Goal: Information Seeking & Learning: Learn about a topic

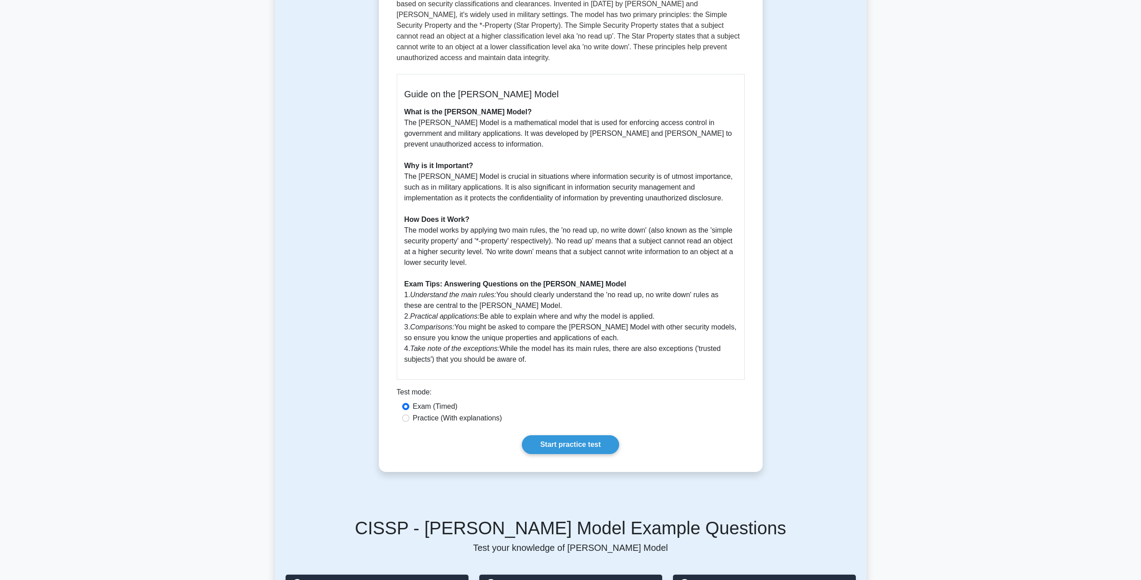
scroll to position [172, 0]
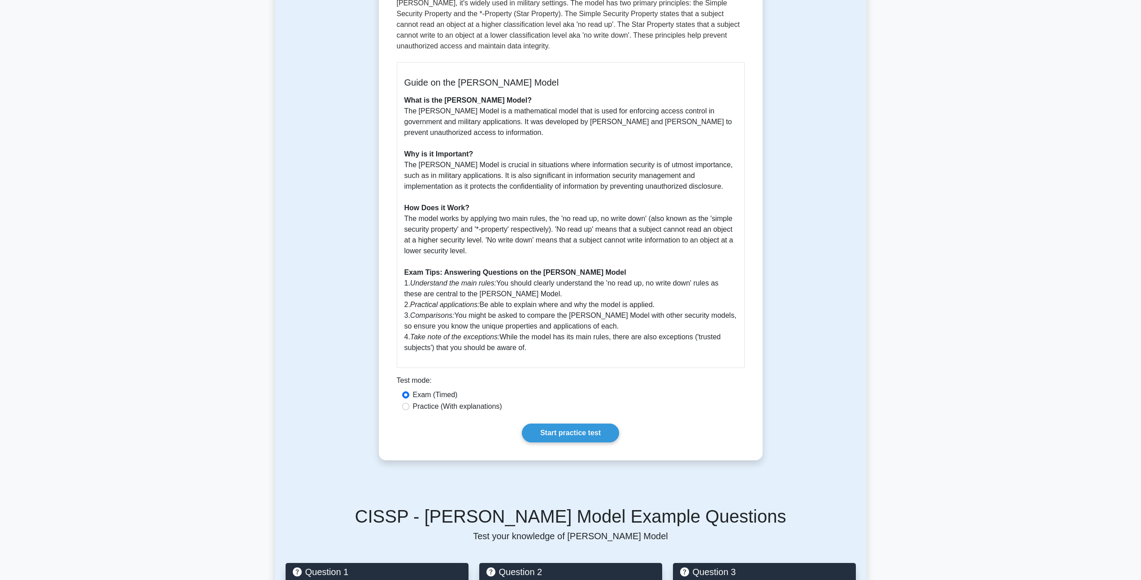
click at [491, 405] on label "Practice (With explanations)" at bounding box center [457, 406] width 89 height 11
click at [409, 405] on input "Practice (With explanations)" at bounding box center [405, 406] width 7 height 7
radio input "true"
click at [534, 436] on link "Start practice test" at bounding box center [570, 433] width 97 height 19
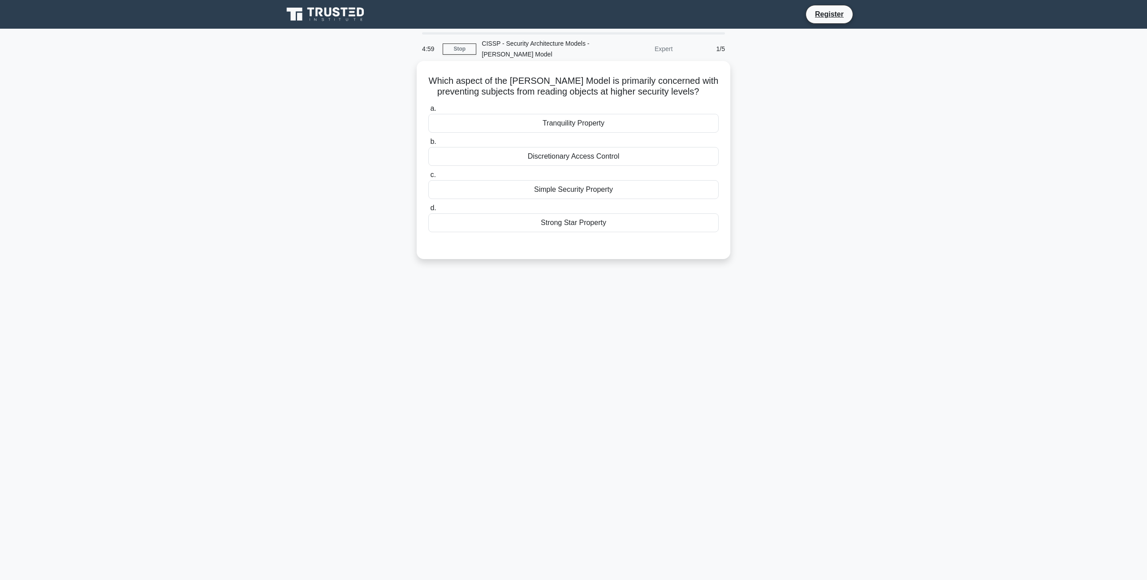
click at [558, 211] on label "d. Strong Star Property" at bounding box center [573, 218] width 290 height 30
click at [428, 211] on input "d. Strong Star Property" at bounding box center [428, 208] width 0 height 6
drag, startPoint x: 562, startPoint y: 231, endPoint x: 566, endPoint y: 228, distance: 4.8
click at [563, 231] on div "Strong Star Property" at bounding box center [573, 223] width 290 height 20
click at [428, 211] on input "d. Strong Star Property" at bounding box center [428, 208] width 0 height 6
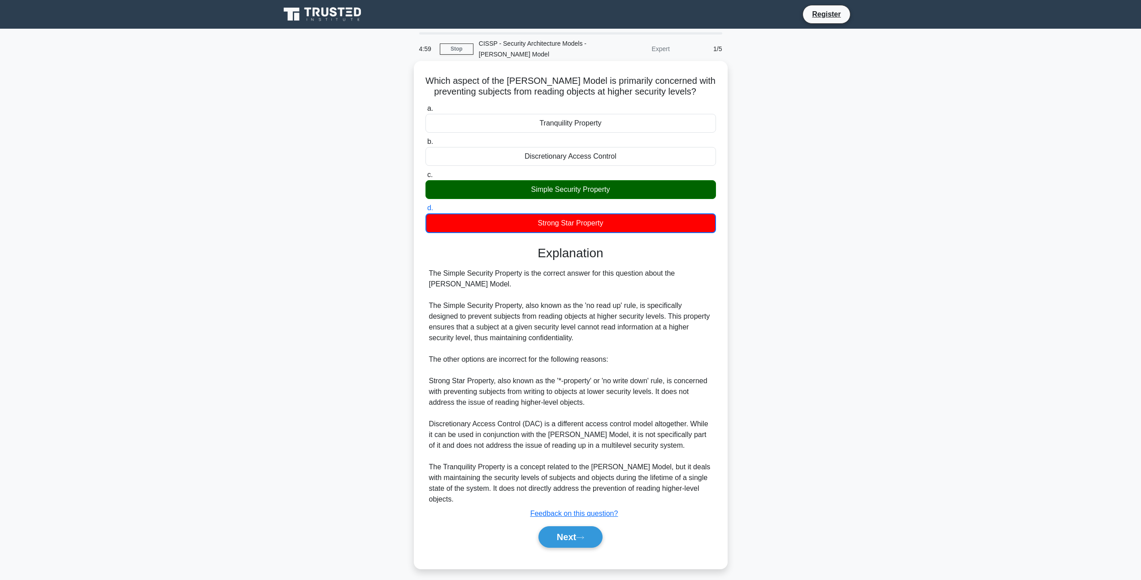
click at [566, 228] on div "Strong Star Property" at bounding box center [570, 223] width 290 height 20
click at [425, 211] on input "d. Strong Star Property" at bounding box center [425, 208] width 0 height 6
click at [580, 205] on label "d. Strong Star Property" at bounding box center [570, 218] width 290 height 30
click at [425, 205] on input "d. Strong Star Property" at bounding box center [425, 208] width 0 height 6
click at [561, 537] on button "Next" at bounding box center [570, 537] width 64 height 22
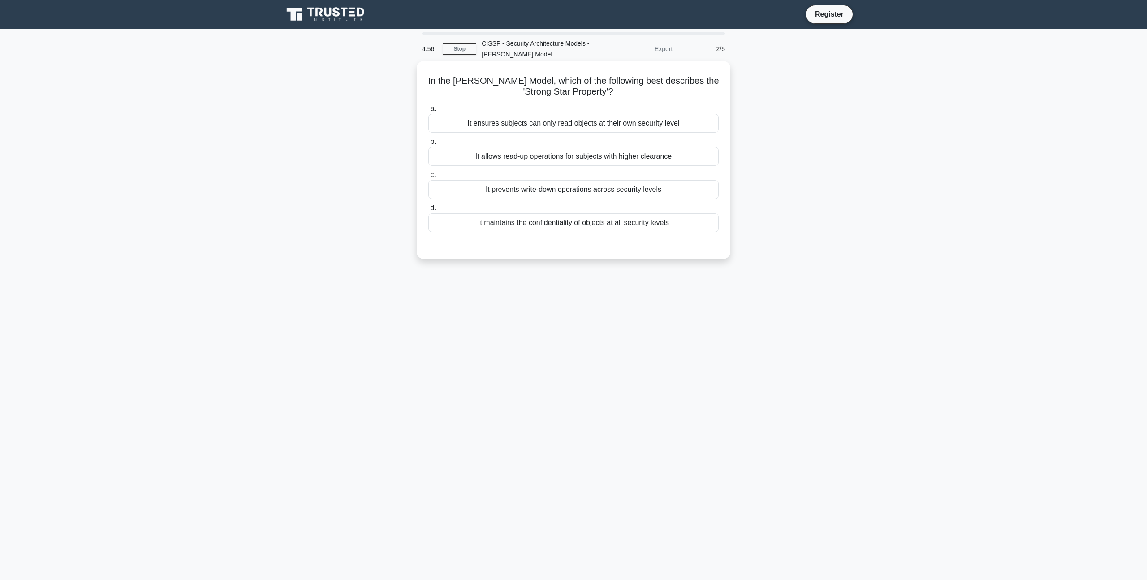
click at [564, 185] on div "It prevents write-down operations across security levels" at bounding box center [573, 189] width 290 height 19
click at [614, 159] on div "It allows read-up operations for subjects with higher clearance" at bounding box center [573, 156] width 290 height 19
click at [428, 145] on input "b. It allows read-up operations for subjects with higher clearance" at bounding box center [428, 142] width 0 height 6
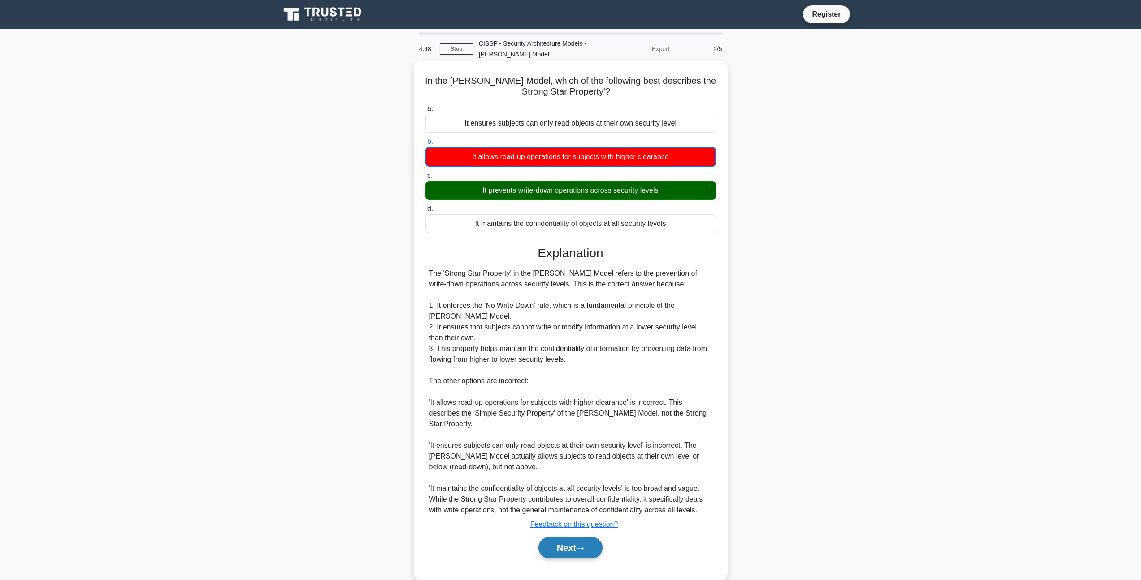
click at [602, 545] on button "Next" at bounding box center [570, 548] width 64 height 22
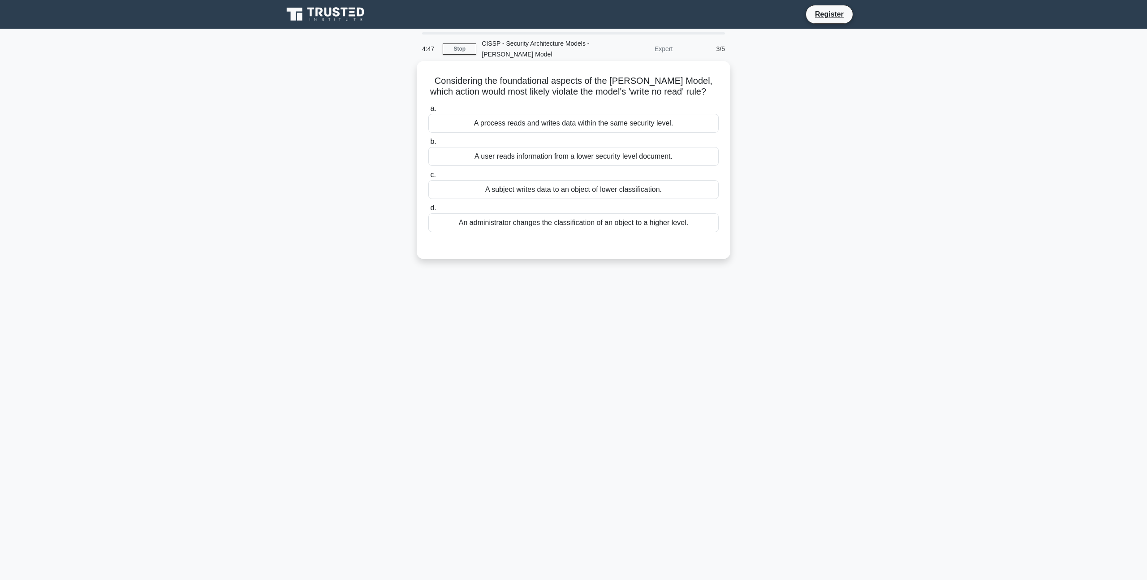
click at [512, 145] on label "b. A user reads information from a lower security level document." at bounding box center [573, 151] width 290 height 30
click at [428, 145] on input "b. A user reads information from a lower security level document." at bounding box center [428, 142] width 0 height 6
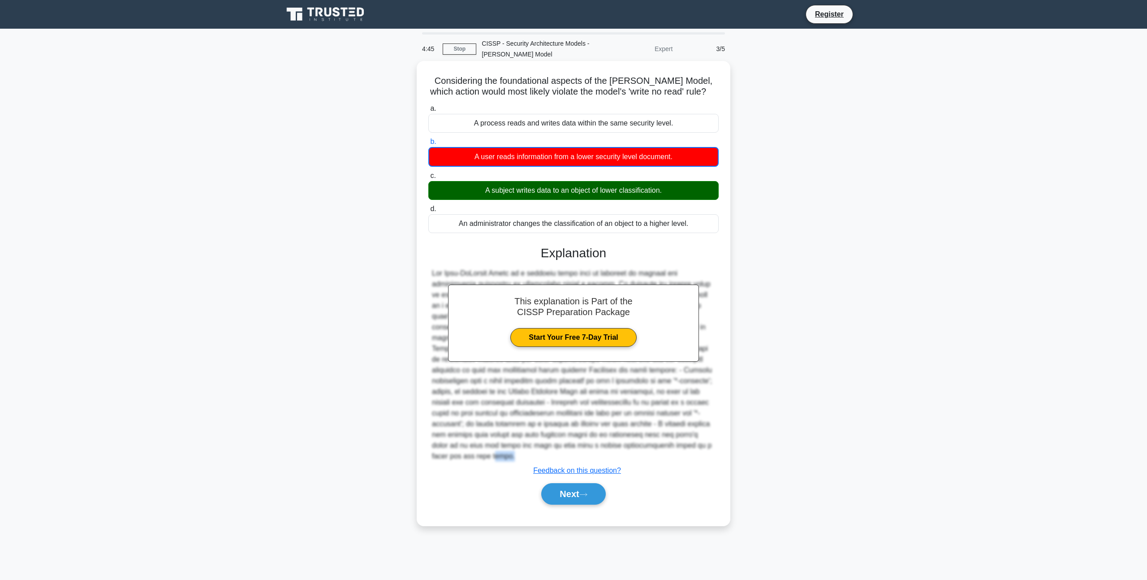
drag, startPoint x: 584, startPoint y: 448, endPoint x: 587, endPoint y: 469, distance: 20.9
click at [584, 453] on div "This explanation is Part of the CISSP Preparation Package Start Your Free 7-Day…" at bounding box center [573, 371] width 290 height 273
click at [592, 488] on button "Next" at bounding box center [573, 494] width 64 height 22
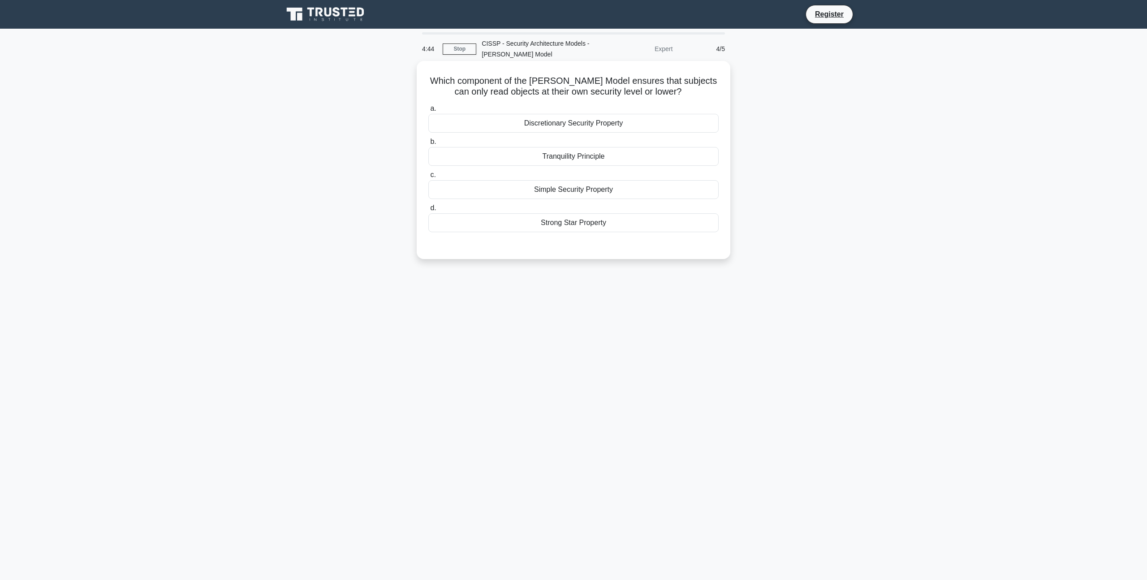
click at [522, 163] on div "Tranquility Principle" at bounding box center [573, 156] width 290 height 19
click at [428, 145] on input "b. Tranquility Principle" at bounding box center [428, 142] width 0 height 6
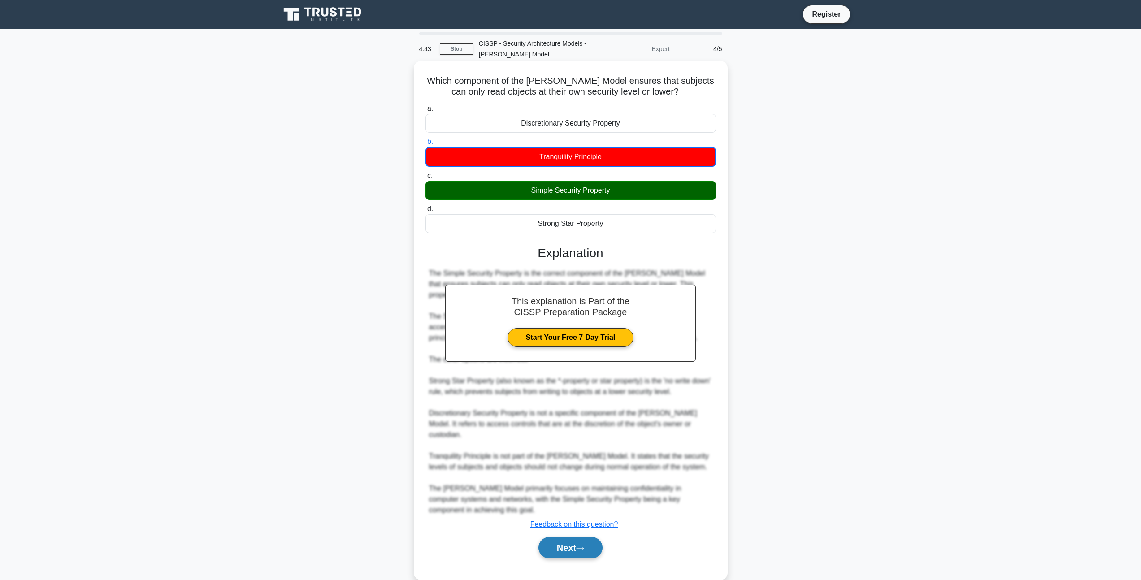
click at [590, 545] on button "Next" at bounding box center [570, 548] width 64 height 22
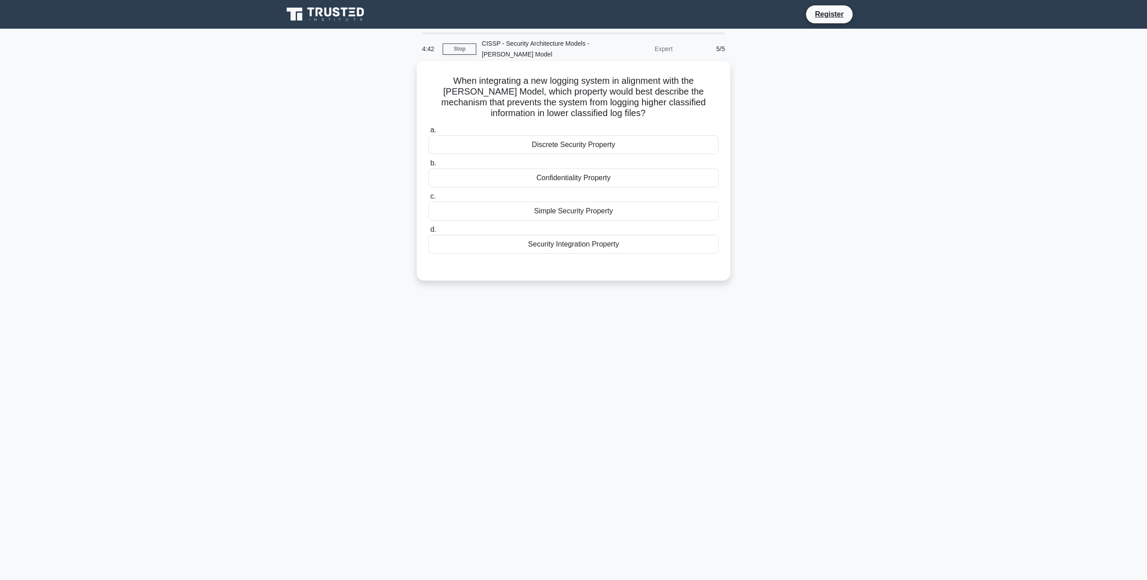
click at [502, 190] on div "a. Discrete Security Property b. Confidentiality Property c. d." at bounding box center [573, 189] width 301 height 133
drag, startPoint x: 522, startPoint y: 217, endPoint x: 538, endPoint y: 245, distance: 32.7
click at [522, 217] on div "Simple Security Property" at bounding box center [573, 211] width 290 height 19
click at [571, 209] on div "Simple Security Property" at bounding box center [573, 211] width 290 height 19
click at [428, 199] on input "c. Simple Security Property" at bounding box center [428, 197] width 0 height 6
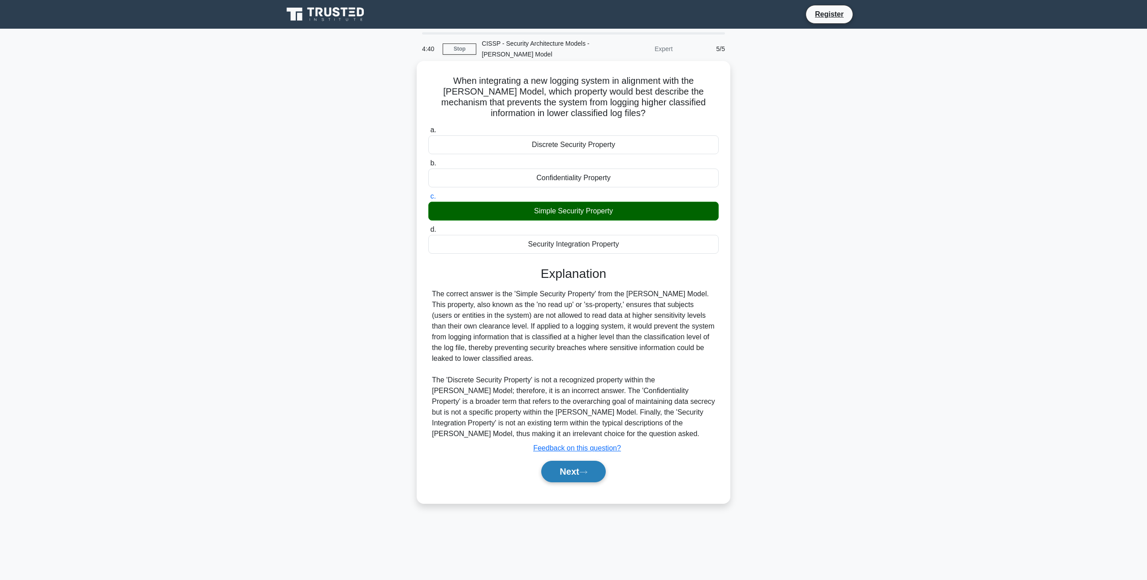
click at [565, 474] on button "Next" at bounding box center [573, 472] width 64 height 22
